Goal: Information Seeking & Learning: Learn about a topic

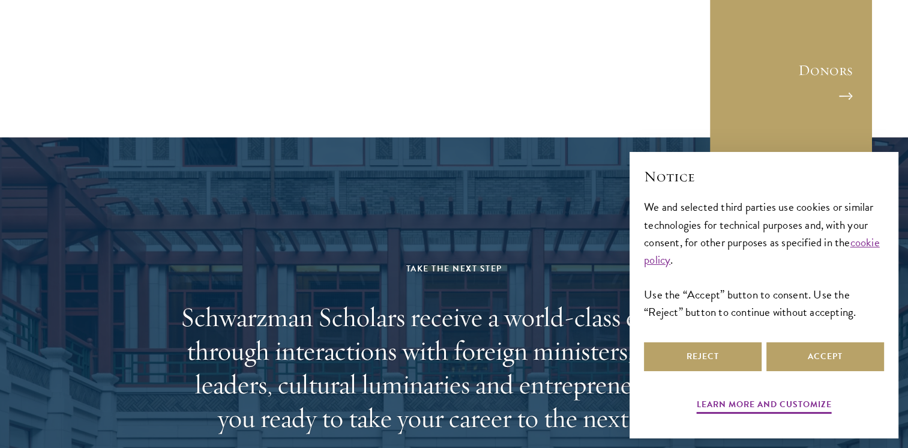
scroll to position [4181, 0]
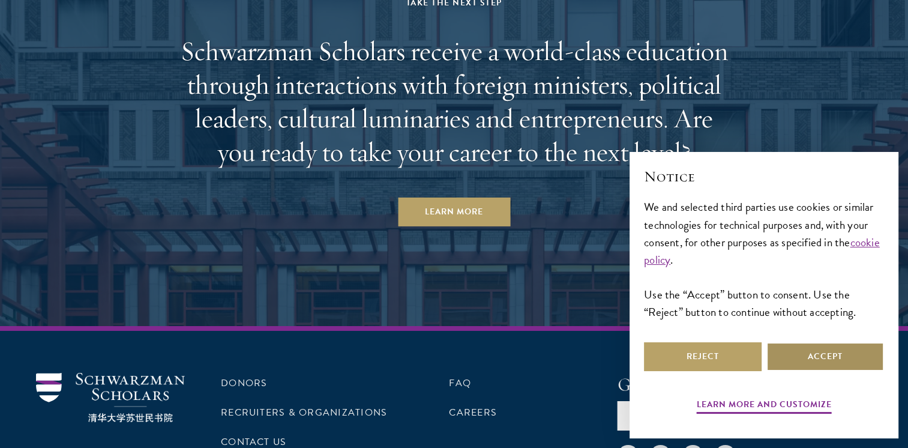
click at [799, 364] on button "Accept" at bounding box center [826, 356] width 118 height 29
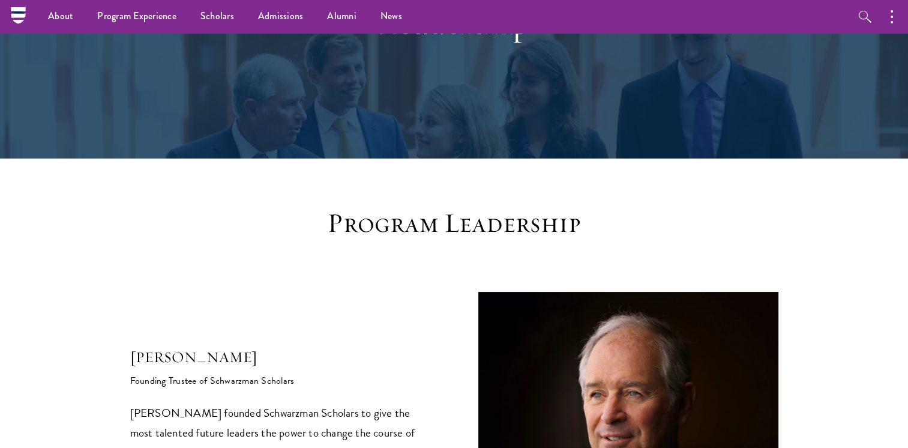
scroll to position [0, 0]
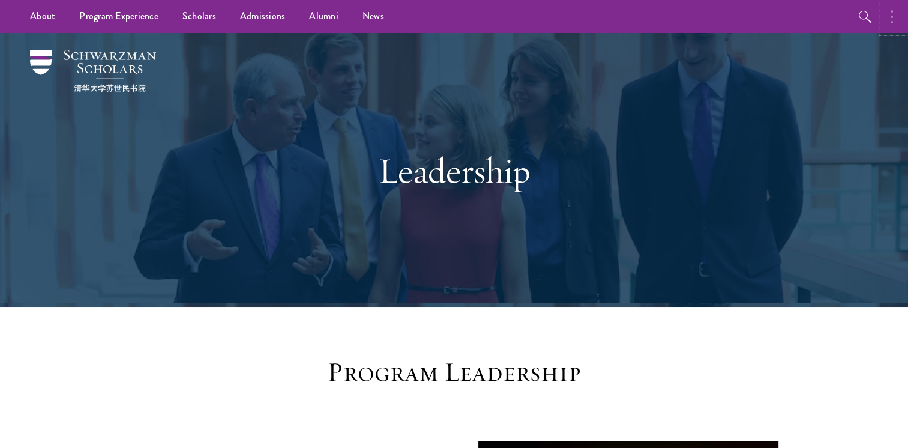
click at [901, 13] on button "button" at bounding box center [895, 16] width 26 height 33
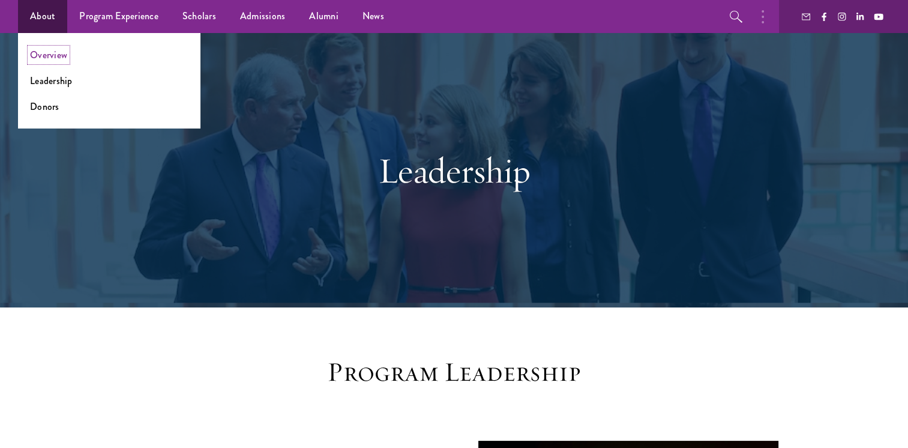
click at [40, 60] on link "Overview" at bounding box center [48, 55] width 37 height 14
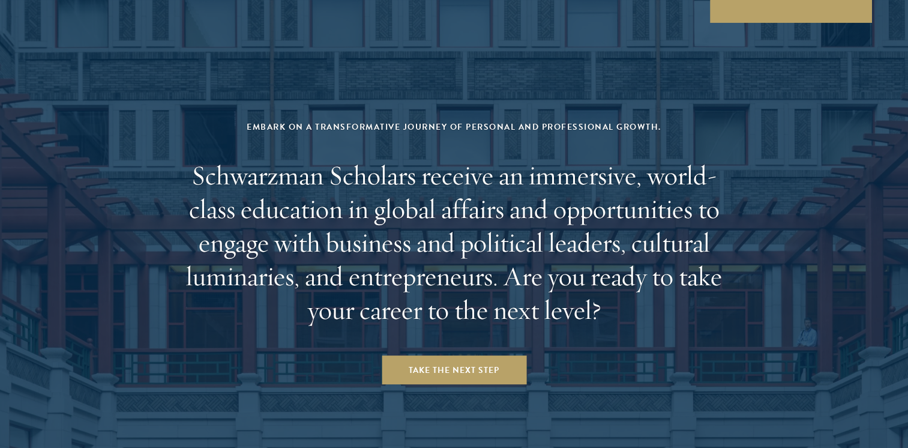
scroll to position [5052, 0]
